Goal: Find specific page/section: Find specific page/section

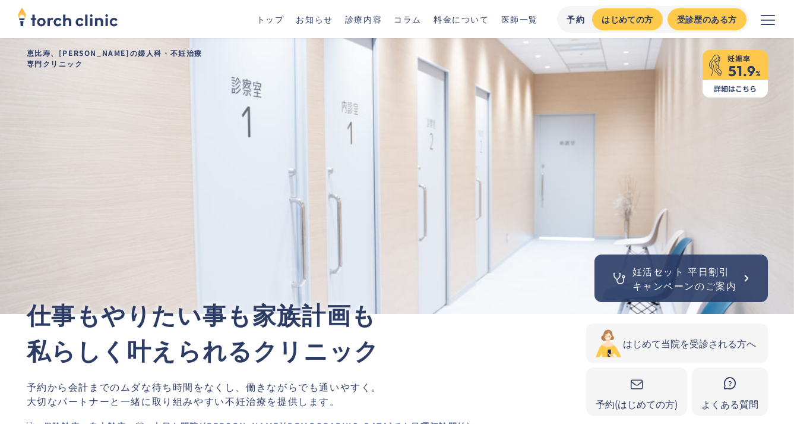
click at [518, 17] on link "医師一覧" at bounding box center [519, 19] width 37 height 12
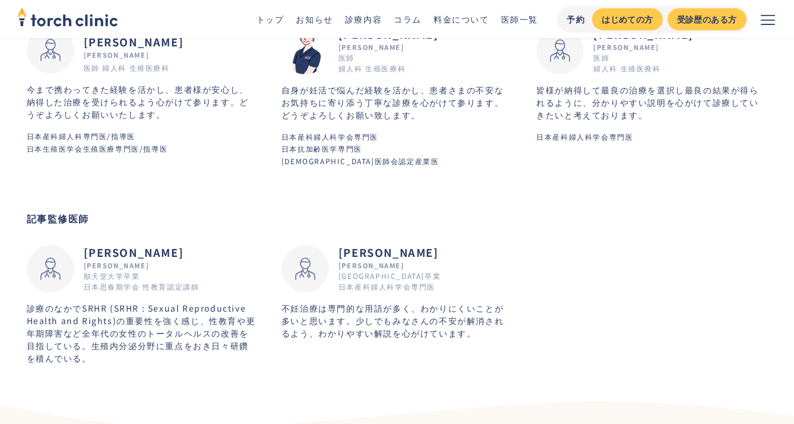
scroll to position [510, 0]
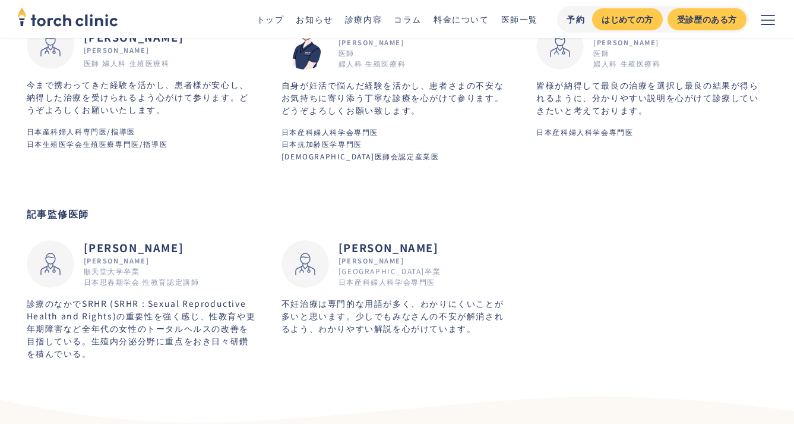
click at [94, 239] on h2 "[PERSON_NAME]" at bounding box center [142, 247] width 116 height 16
copy h2 "[PERSON_NAME]"
